Goal: Transaction & Acquisition: Purchase product/service

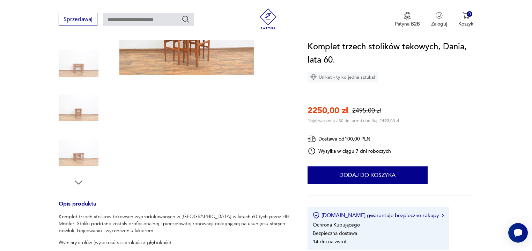
scroll to position [65, 0]
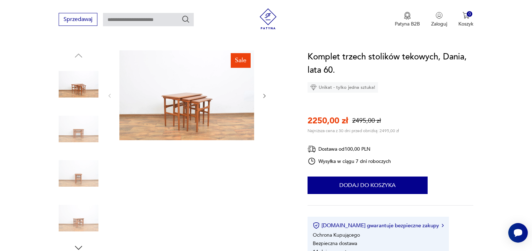
click at [269, 95] on div "Sale" at bounding box center [175, 151] width 232 height 202
click at [266, 94] on icon "button" at bounding box center [264, 96] width 6 height 6
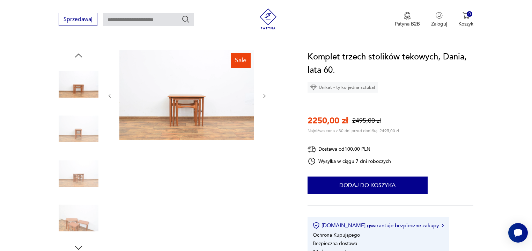
click at [266, 94] on icon "button" at bounding box center [264, 96] width 6 height 6
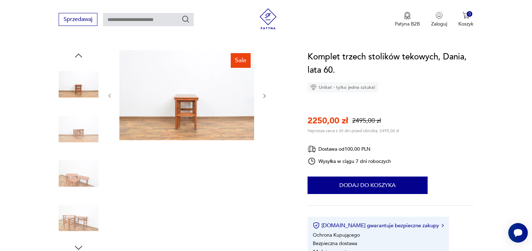
click at [266, 94] on icon "button" at bounding box center [264, 96] width 6 height 6
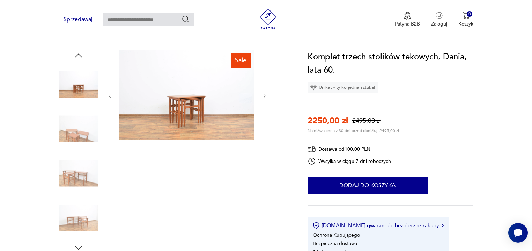
click at [266, 94] on icon "button" at bounding box center [264, 96] width 6 height 6
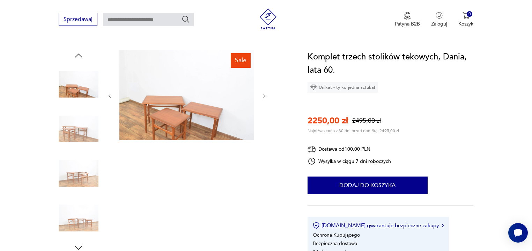
click at [266, 94] on icon "button" at bounding box center [264, 96] width 6 height 6
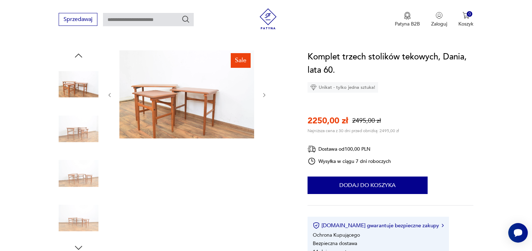
click at [266, 94] on icon "button" at bounding box center [264, 95] width 6 height 6
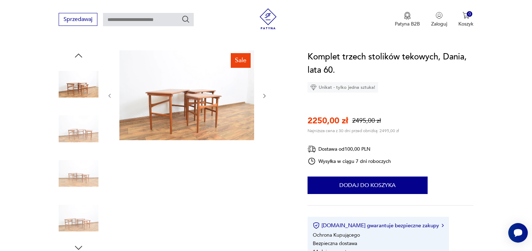
click at [266, 94] on icon "button" at bounding box center [264, 96] width 6 height 6
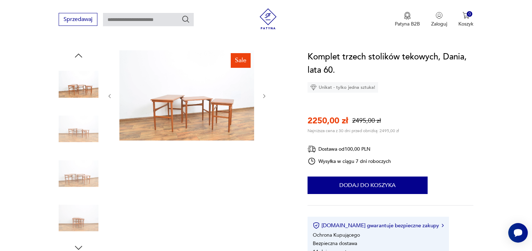
click at [266, 94] on icon "button" at bounding box center [264, 96] width 6 height 6
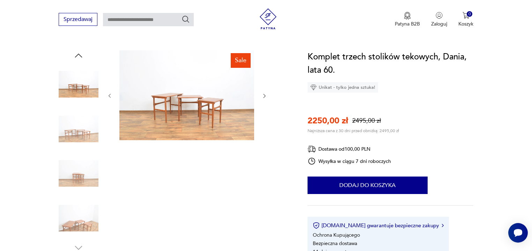
click at [266, 94] on icon "button" at bounding box center [264, 96] width 6 height 6
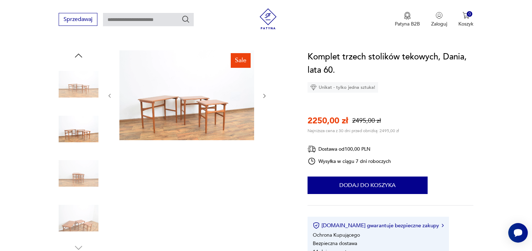
click at [266, 94] on icon "button" at bounding box center [264, 96] width 6 height 6
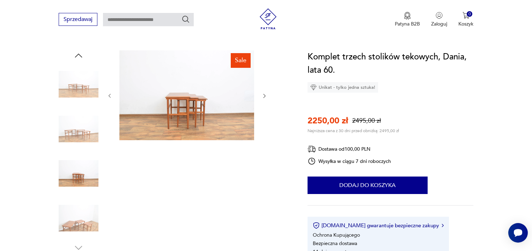
click at [266, 94] on icon "button" at bounding box center [264, 96] width 6 height 6
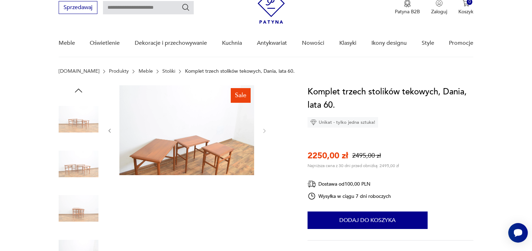
scroll to position [0, 0]
